Goal: Task Accomplishment & Management: Manage account settings

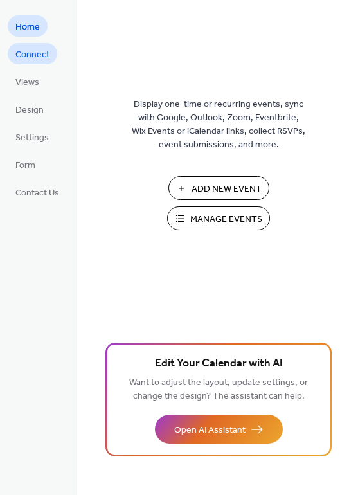
click at [44, 57] on span "Connect" at bounding box center [32, 55] width 34 height 14
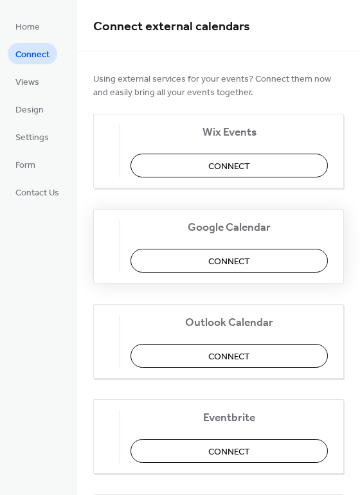
scroll to position [208, 0]
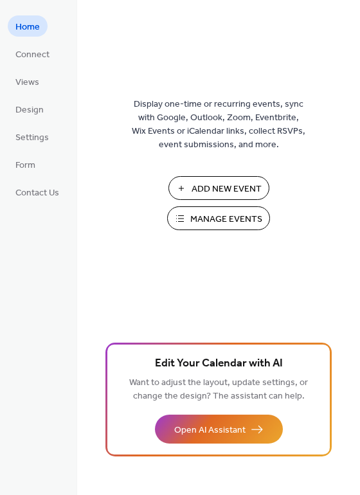
click at [202, 230] on button "Manage Events" at bounding box center [218, 218] width 103 height 24
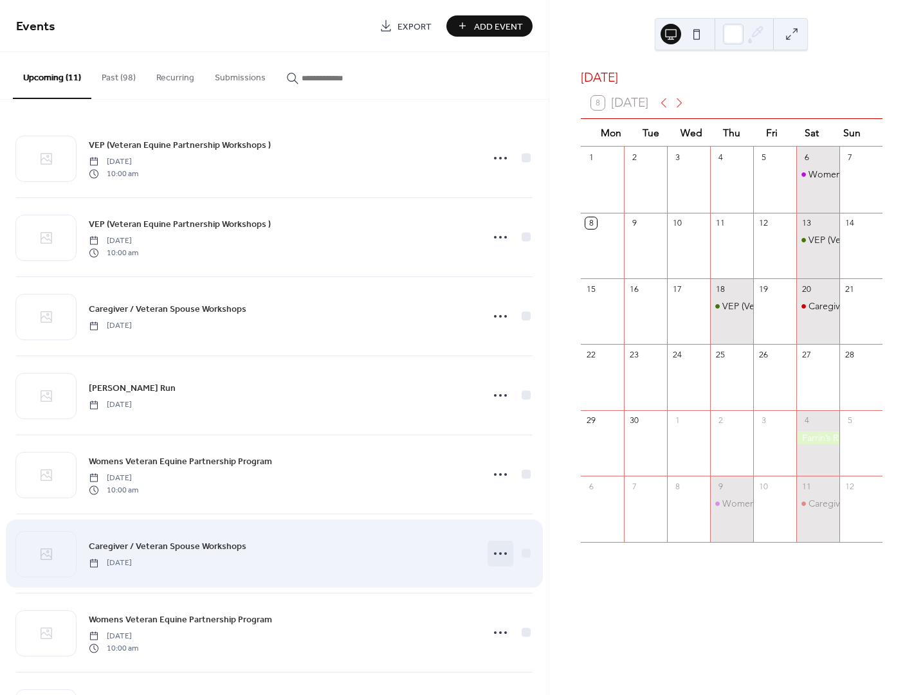
click at [502, 556] on icon at bounding box center [500, 553] width 21 height 21
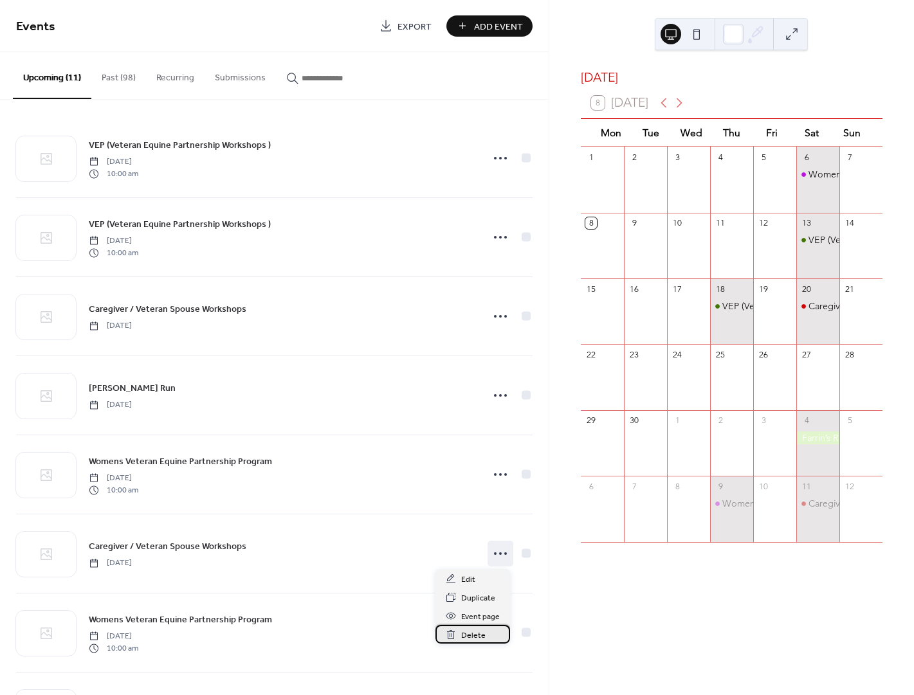
click at [478, 634] on span "Delete" at bounding box center [473, 636] width 24 height 14
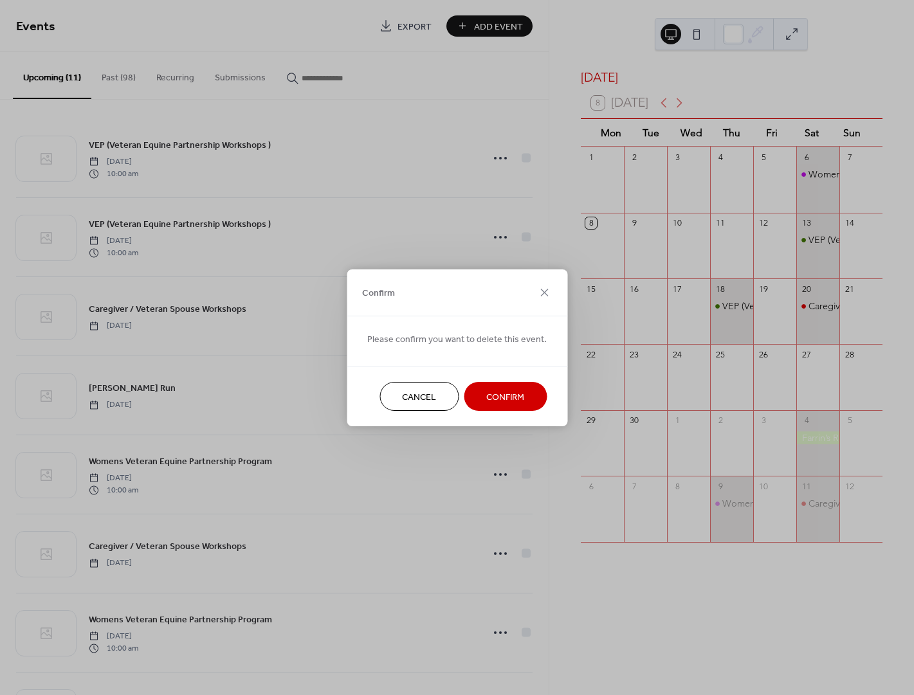
click at [494, 385] on button "Confirm" at bounding box center [505, 396] width 83 height 29
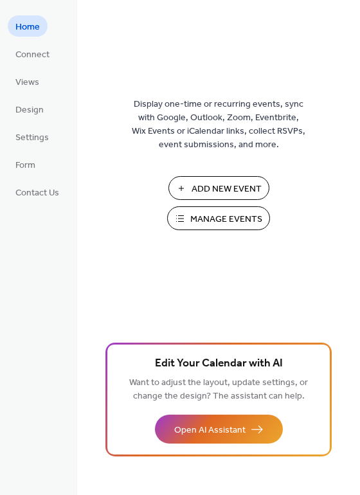
click at [236, 221] on span "Manage Events" at bounding box center [226, 220] width 72 height 14
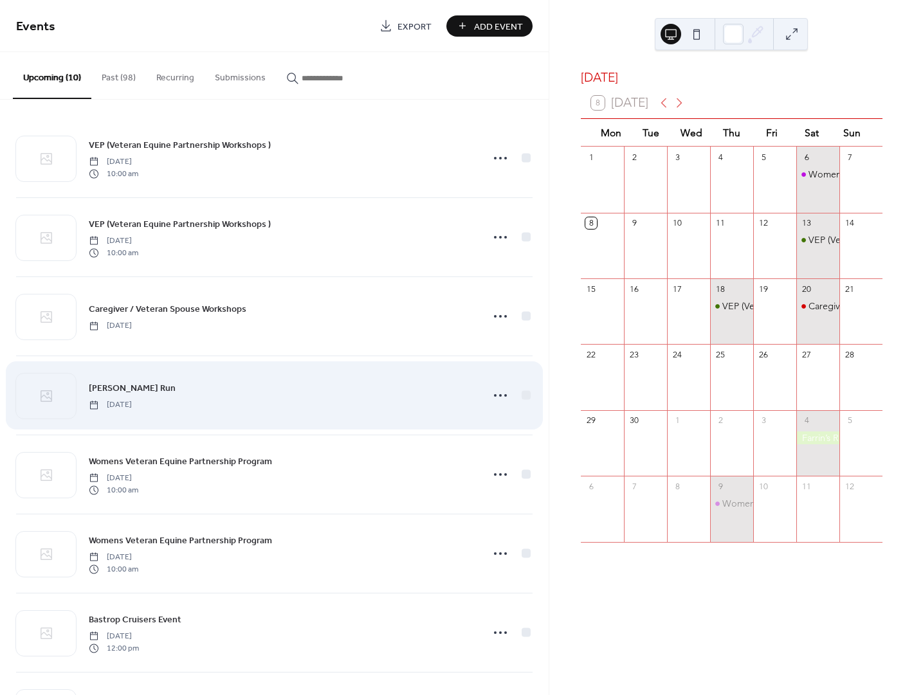
click at [197, 393] on div "Farrin’s Run Saturday, October 4, 2025" at bounding box center [281, 395] width 385 height 29
click at [499, 395] on circle at bounding box center [500, 395] width 3 height 3
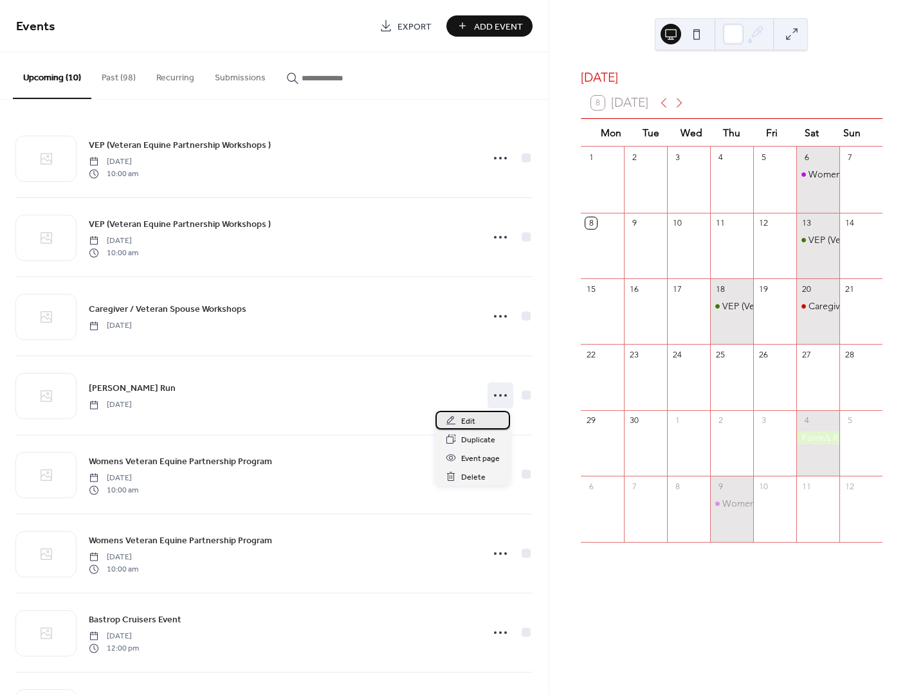
click at [482, 415] on div "Edit" at bounding box center [472, 420] width 75 height 19
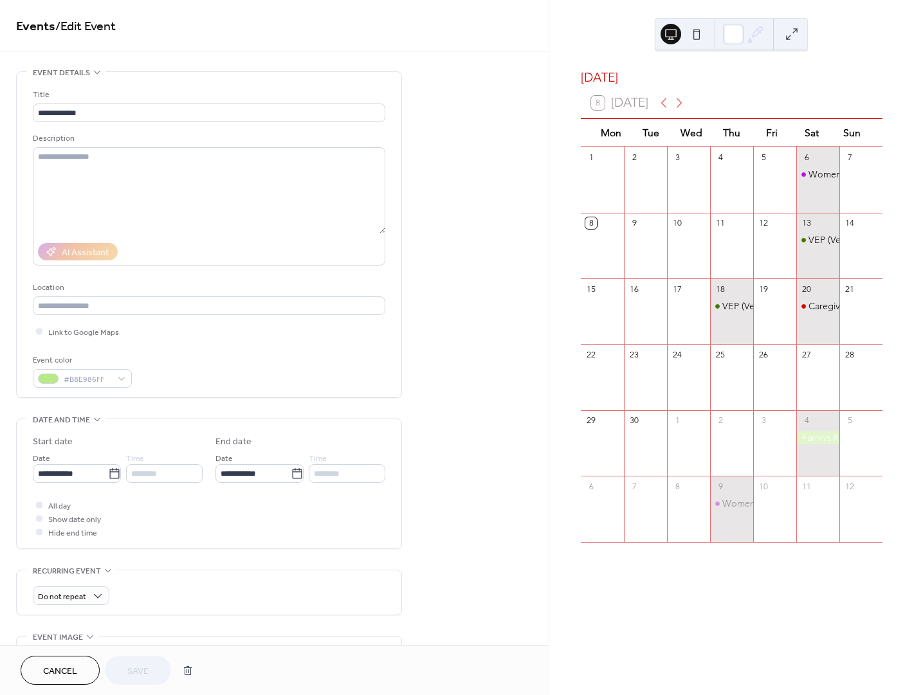
click at [187, 349] on div "**********" at bounding box center [209, 238] width 352 height 300
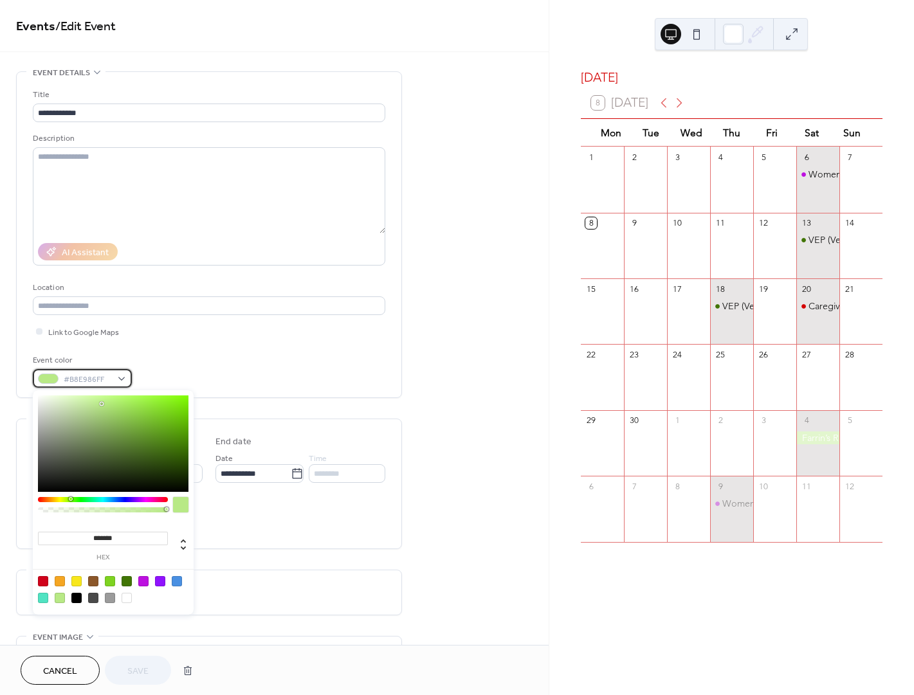
click at [89, 374] on span "#B8E986FF" at bounding box center [88, 380] width 48 height 14
click at [153, 359] on div "Event color #B8E986FF" at bounding box center [209, 371] width 352 height 34
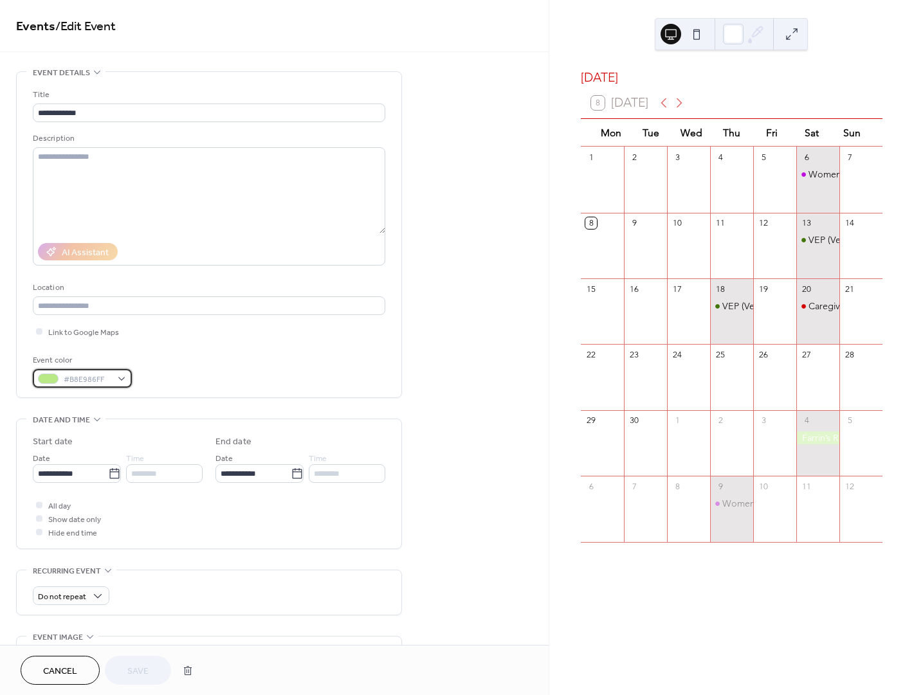
click at [120, 375] on div "#B8E986FF" at bounding box center [82, 378] width 99 height 19
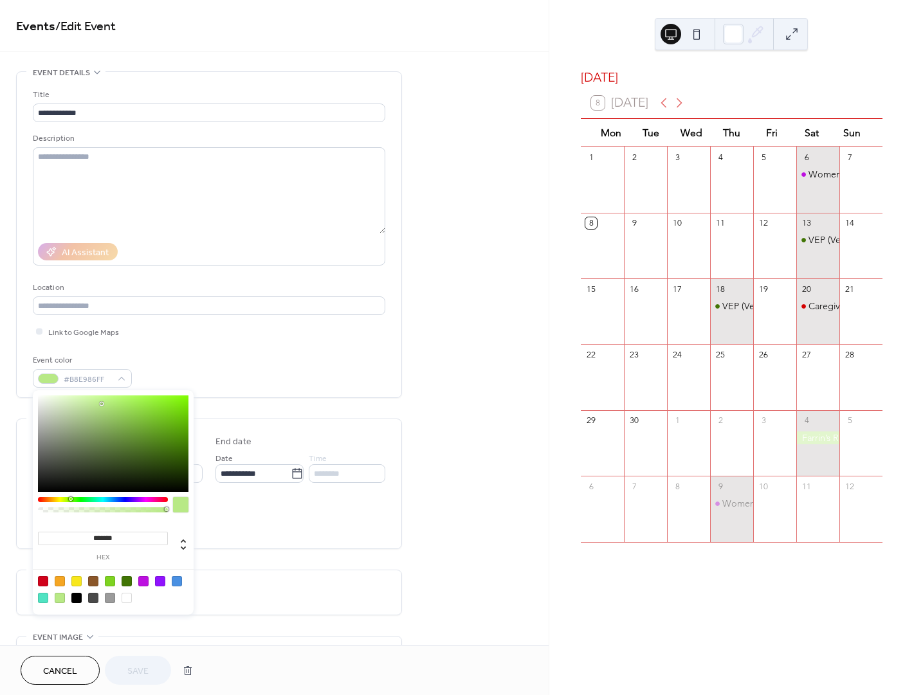
click at [73, 595] on div at bounding box center [76, 598] width 10 height 10
type input "*******"
click at [141, 665] on span "Save" at bounding box center [137, 672] width 21 height 14
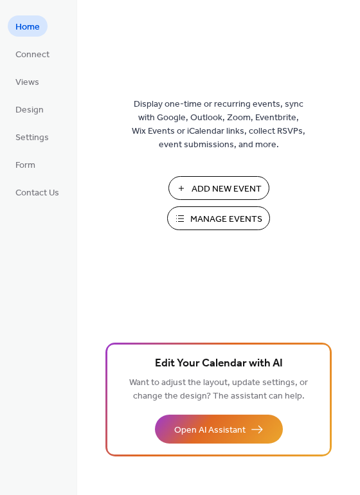
click at [201, 226] on span "Manage Events" at bounding box center [226, 220] width 72 height 14
